Goal: Navigation & Orientation: Find specific page/section

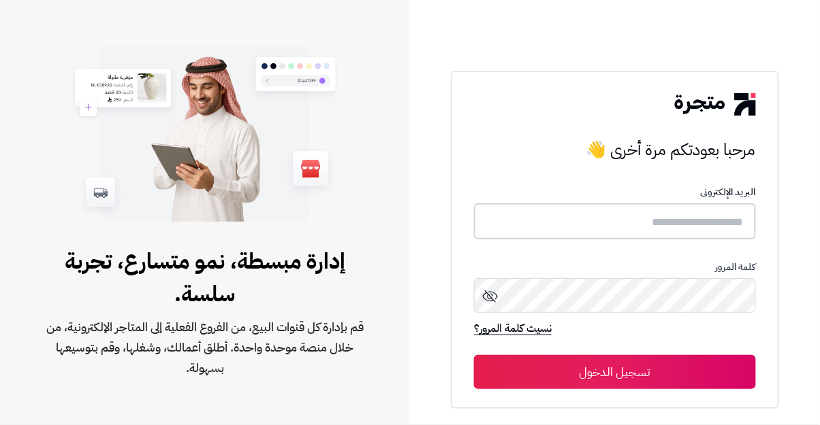
type input "**********"
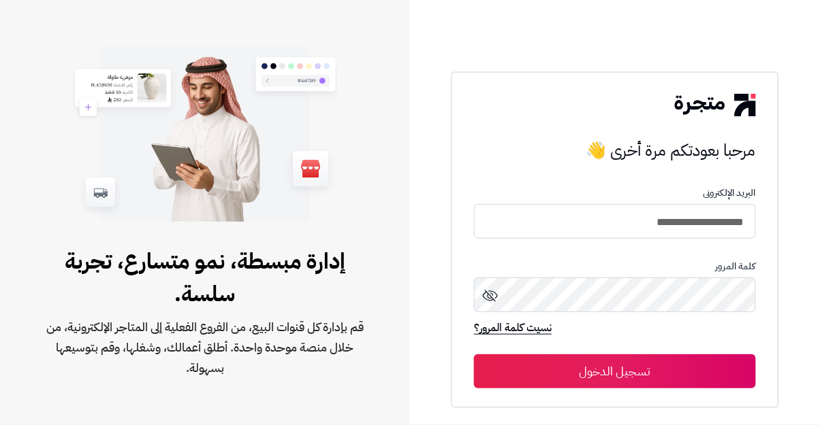
click at [474, 355] on button "تسجيل الدخول" at bounding box center [615, 372] width 282 height 34
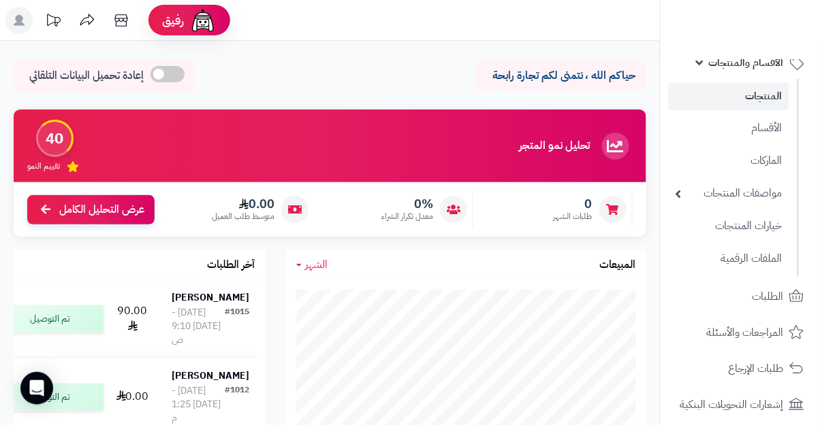
scroll to position [59, 0]
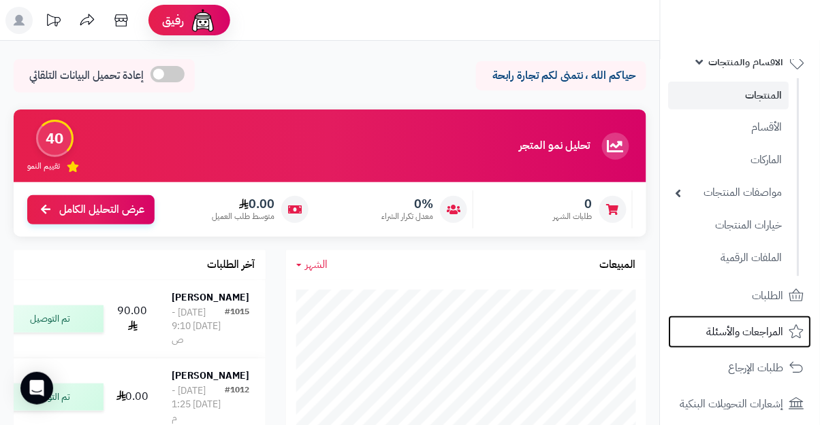
click at [758, 334] on span "المراجعات والأسئلة" at bounding box center [745, 332] width 77 height 19
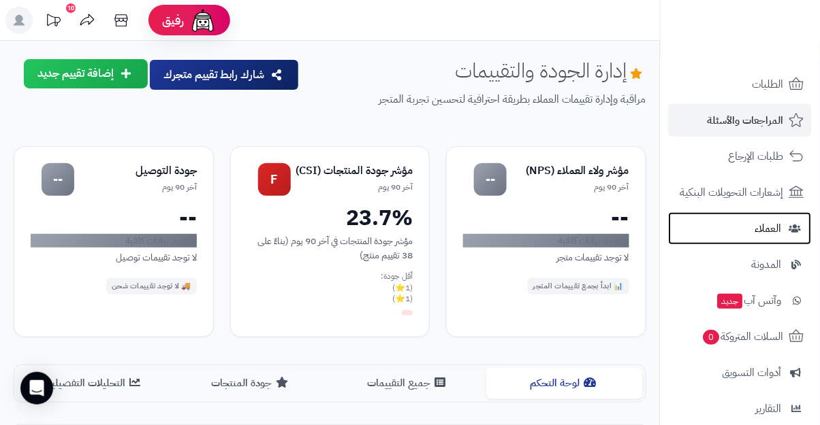
click at [792, 234] on link "العملاء" at bounding box center [740, 228] width 143 height 33
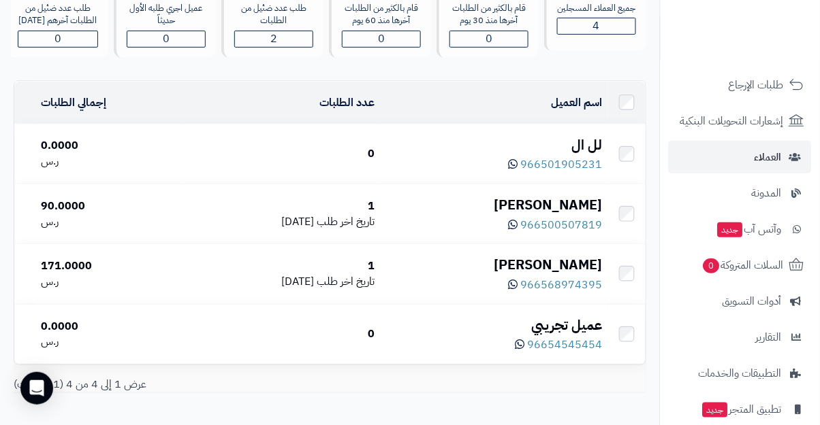
scroll to position [168, 0]
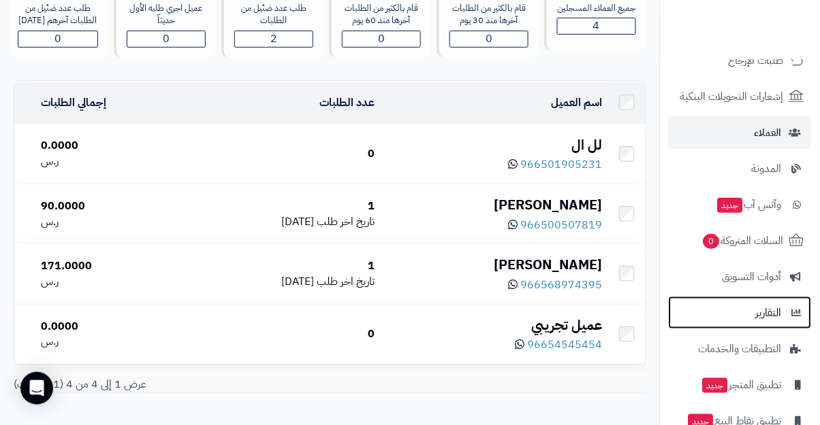
click at [771, 319] on span "التقارير" at bounding box center [769, 313] width 26 height 19
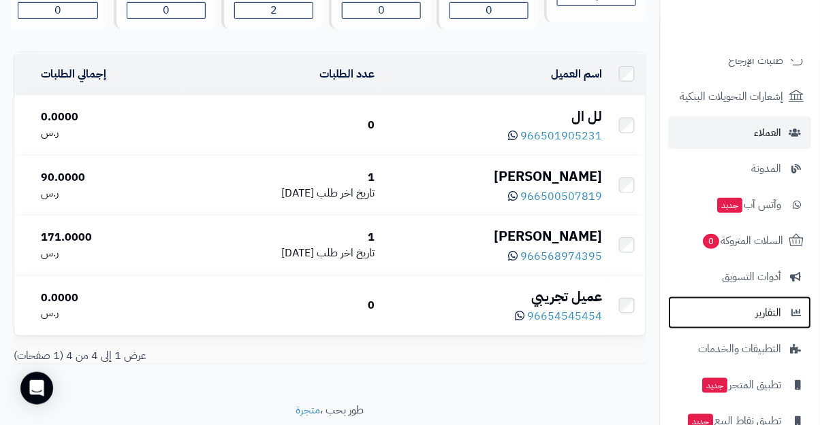
scroll to position [185, 0]
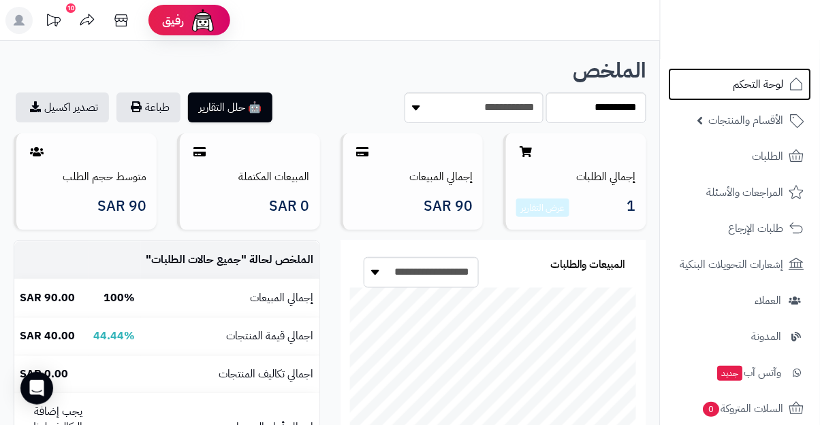
click at [780, 93] on span "لوحة التحكم" at bounding box center [758, 84] width 50 height 19
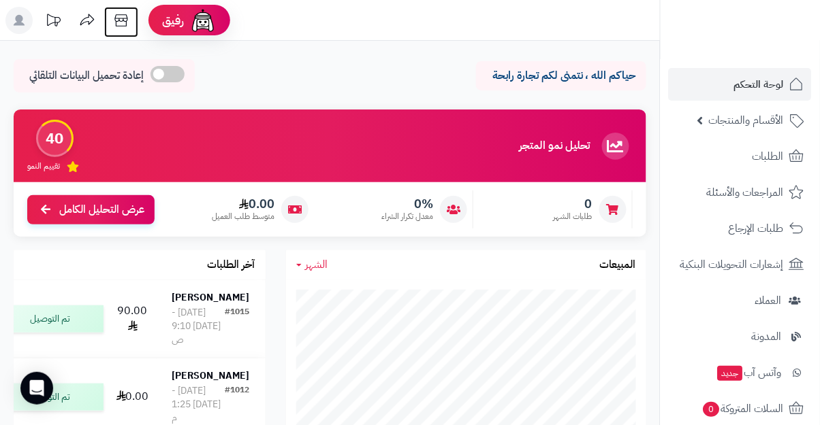
click at [120, 21] on icon at bounding box center [121, 20] width 27 height 27
click at [23, 27] on rect at bounding box center [18, 20] width 27 height 27
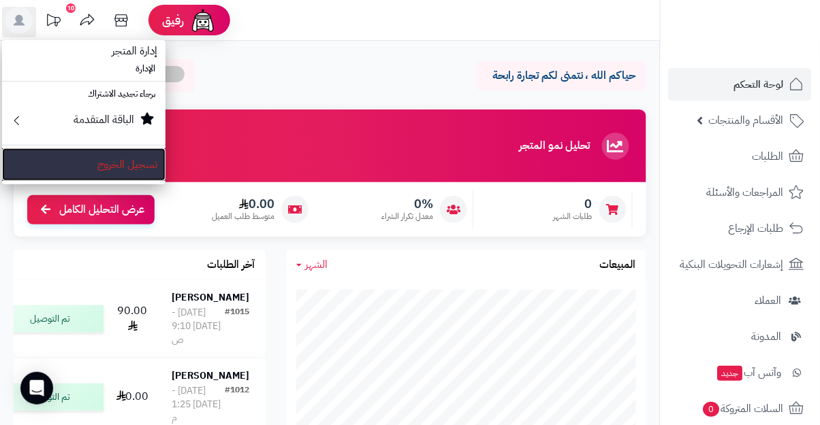
click at [144, 161] on link "تسجيل الخروج" at bounding box center [83, 164] width 163 height 33
